Goal: Browse casually

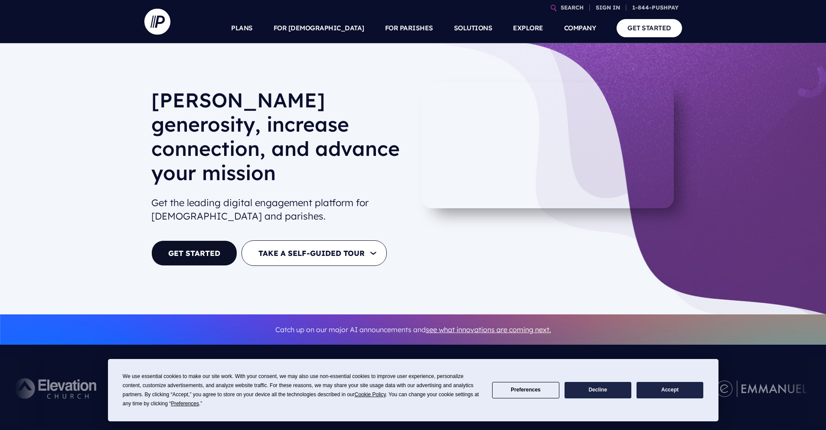
click at [302, 391] on div "We use essential cookies to make our site work. With your consent, we may also …" at bounding box center [302, 390] width 359 height 36
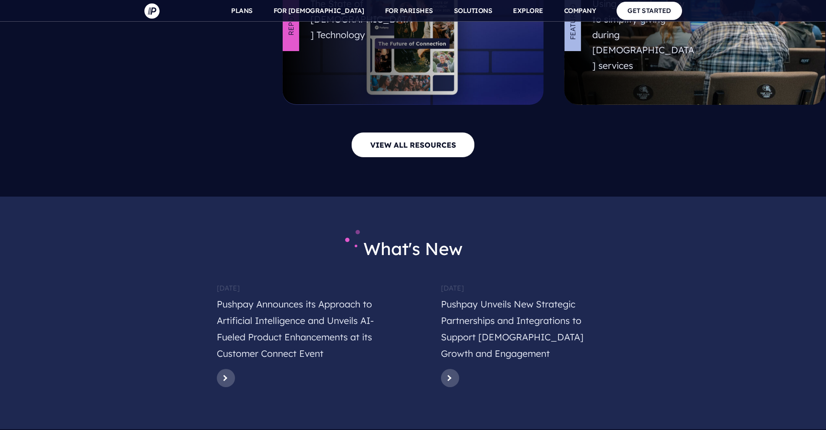
scroll to position [4245, 0]
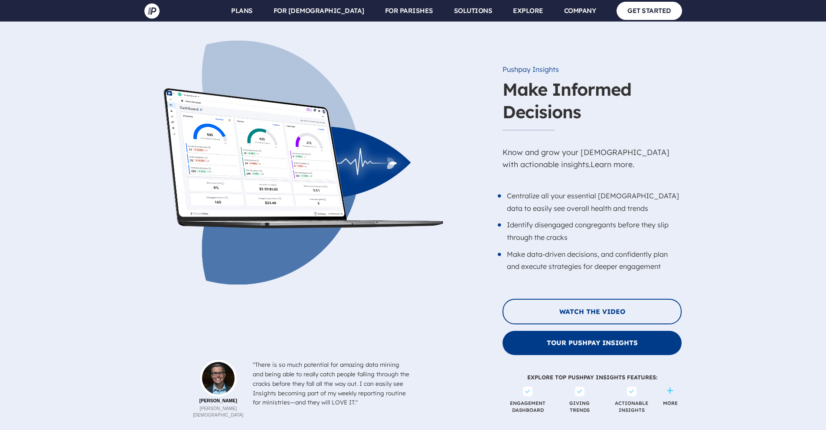
scroll to position [3985, 0]
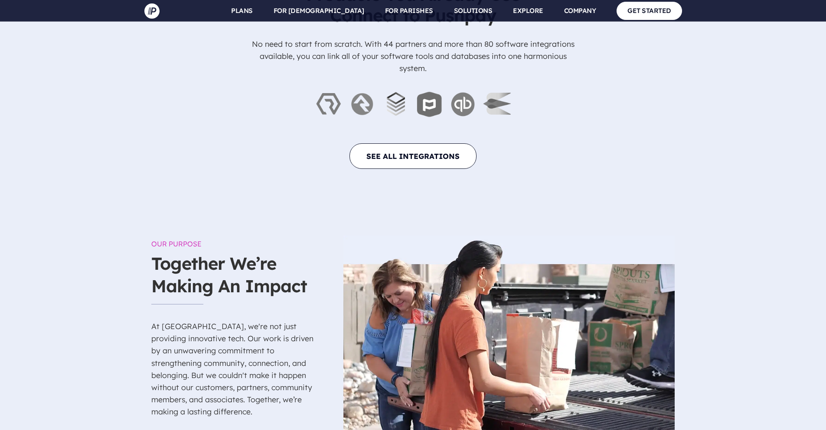
scroll to position [4073, 0]
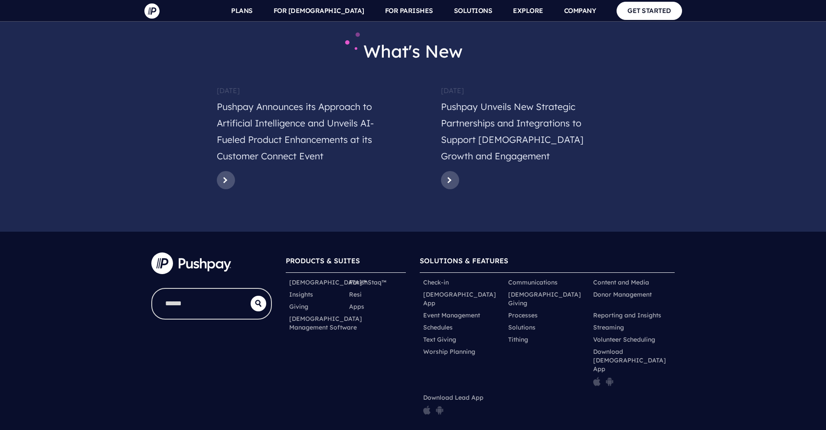
scroll to position [3968, 0]
